Goal: Register for event/course

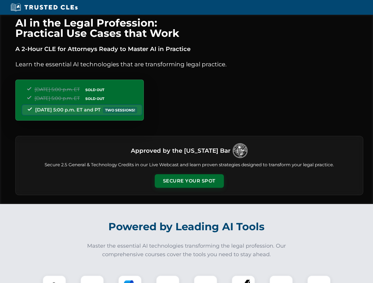
click at [189, 181] on button "Secure Your Spot" at bounding box center [189, 181] width 69 height 14
click at [54, 279] on img at bounding box center [54, 287] width 17 height 17
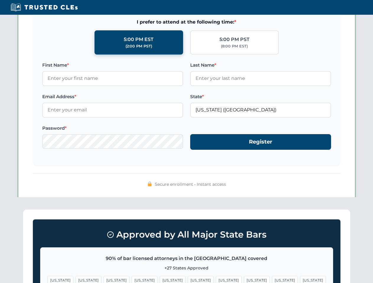
click at [216, 279] on span "[US_STATE]" at bounding box center [229, 280] width 26 height 9
click at [272, 279] on span "[US_STATE]" at bounding box center [285, 280] width 26 height 9
